Goal: Task Accomplishment & Management: Manage account settings

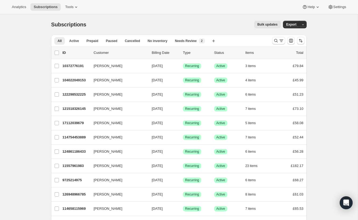
click at [164, 32] on div "Subscriptions. This page is ready Subscriptions Bulk updates More actions Bulk …" at bounding box center [179, 24] width 256 height 20
click at [277, 40] on icon "Search and filter results" at bounding box center [277, 41] width 4 height 4
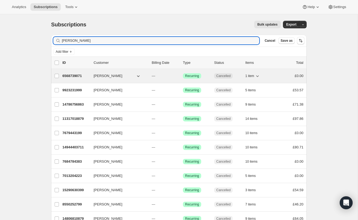
type input "[PERSON_NAME]"
click at [64, 75] on p "6568739071" at bounding box center [75, 75] width 27 height 5
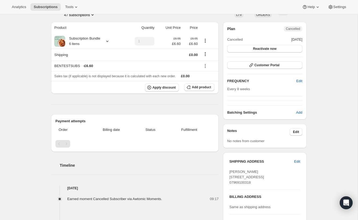
scroll to position [45, 0]
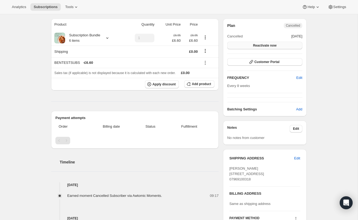
click at [267, 48] on button "Reactivate now" at bounding box center [265, 46] width 75 height 8
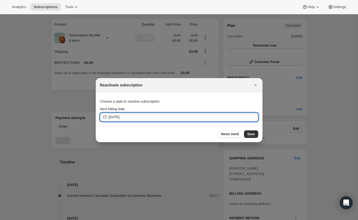
click at [179, 115] on input "[DATE]" at bounding box center [184, 117] width 150 height 9
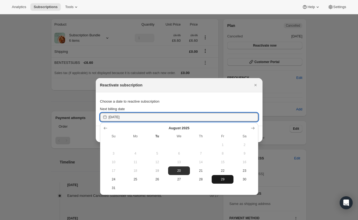
click at [223, 179] on span "29" at bounding box center [223, 179] width 18 height 4
type input "[DATE]"
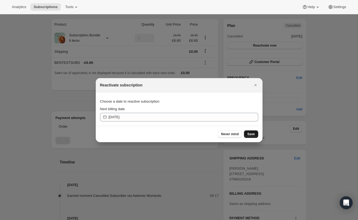
click at [256, 132] on button "Save" at bounding box center [251, 134] width 14 height 8
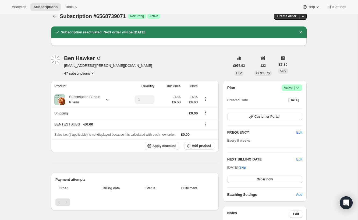
scroll to position [4, 0]
